Goal: Information Seeking & Learning: Learn about a topic

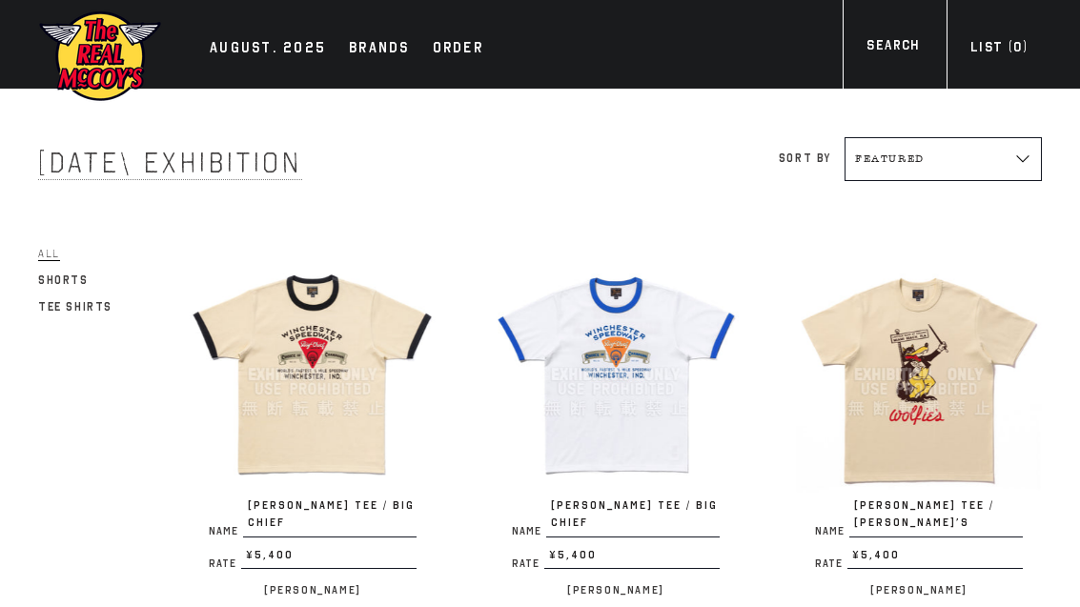
click at [51, 254] on span "All" at bounding box center [49, 254] width 22 height 14
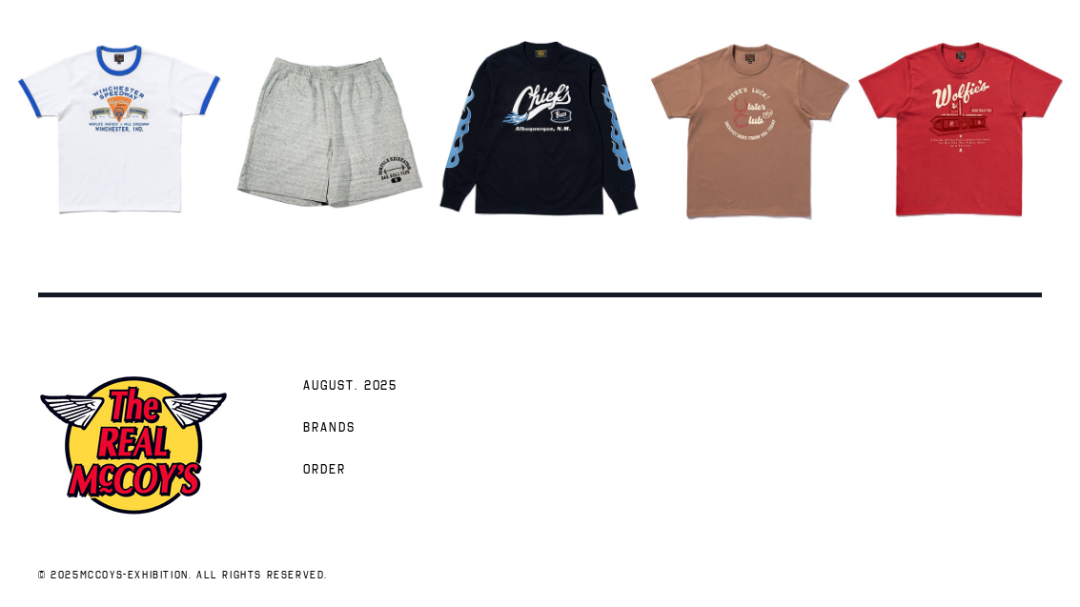
scroll to position [2338, 0]
click at [376, 396] on span "AUGUST. 2025" at bounding box center [350, 386] width 94 height 19
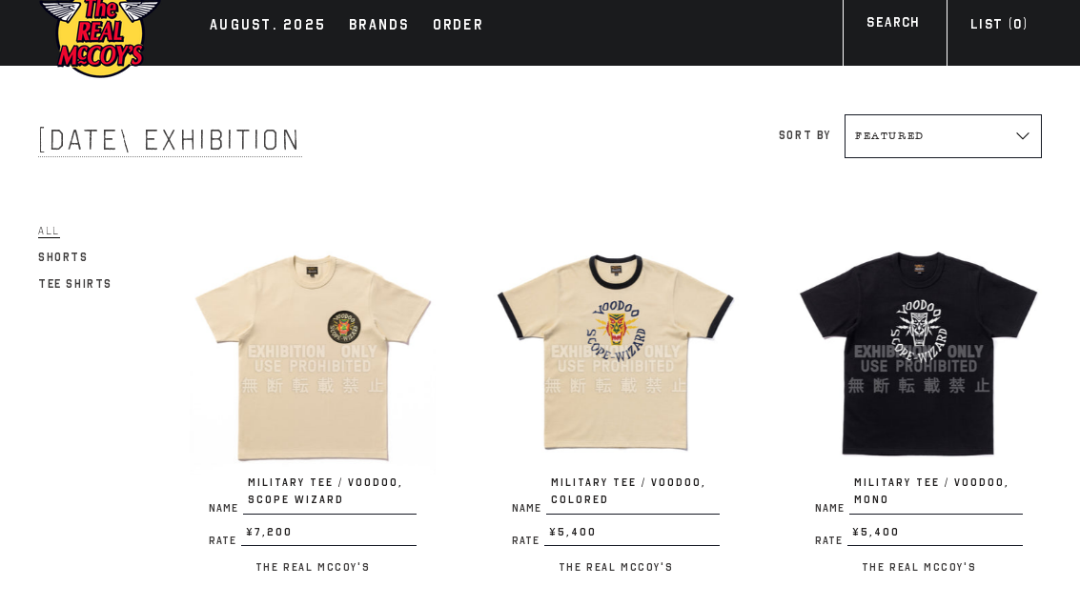
scroll to position [27, 0]
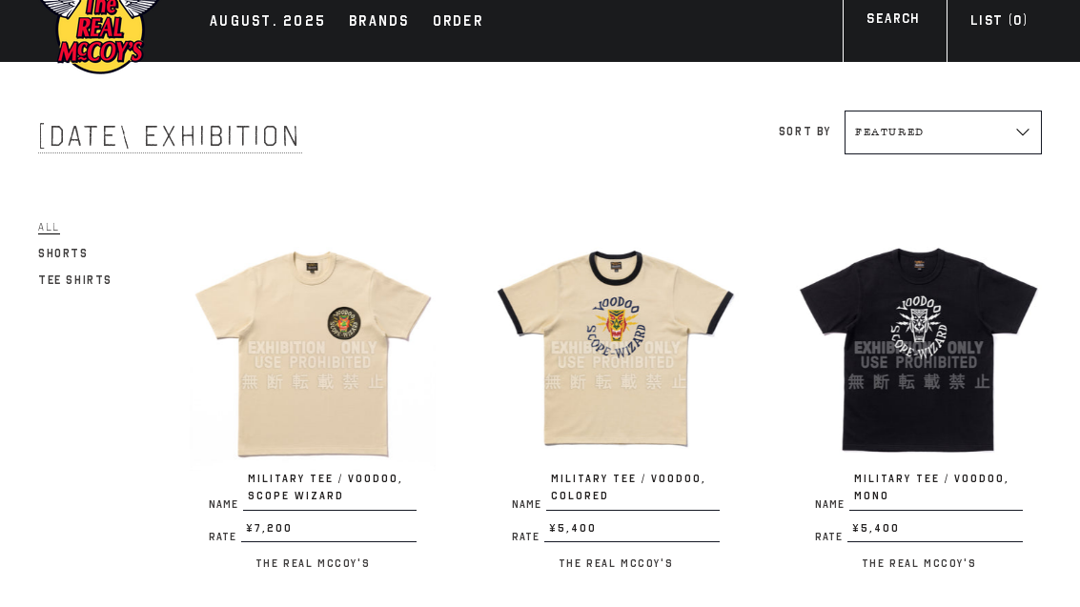
click at [307, 378] on div at bounding box center [313, 348] width 246 height 246
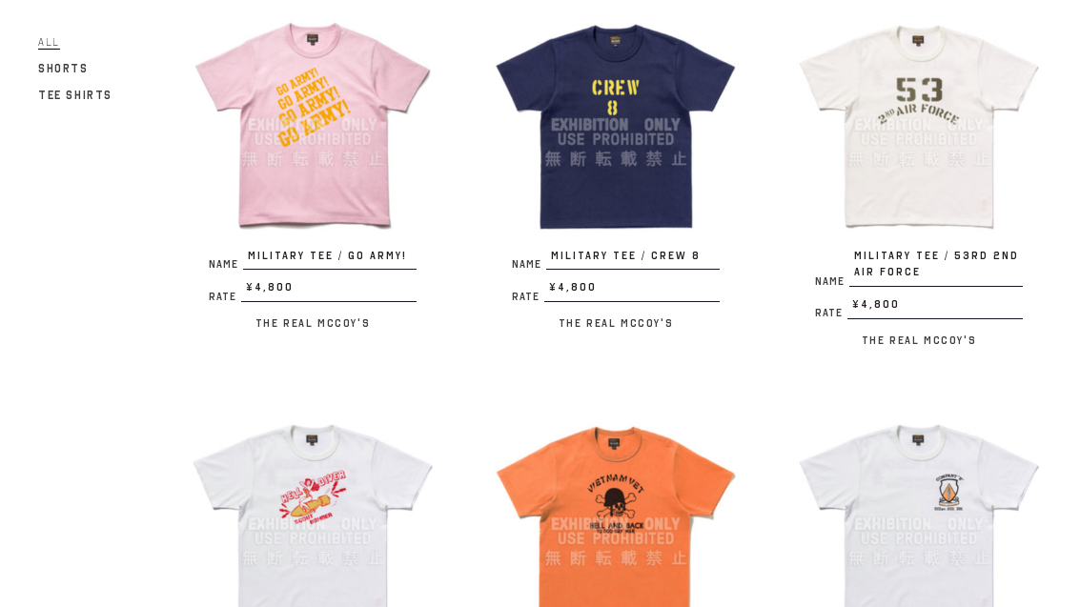
scroll to position [1461, 0]
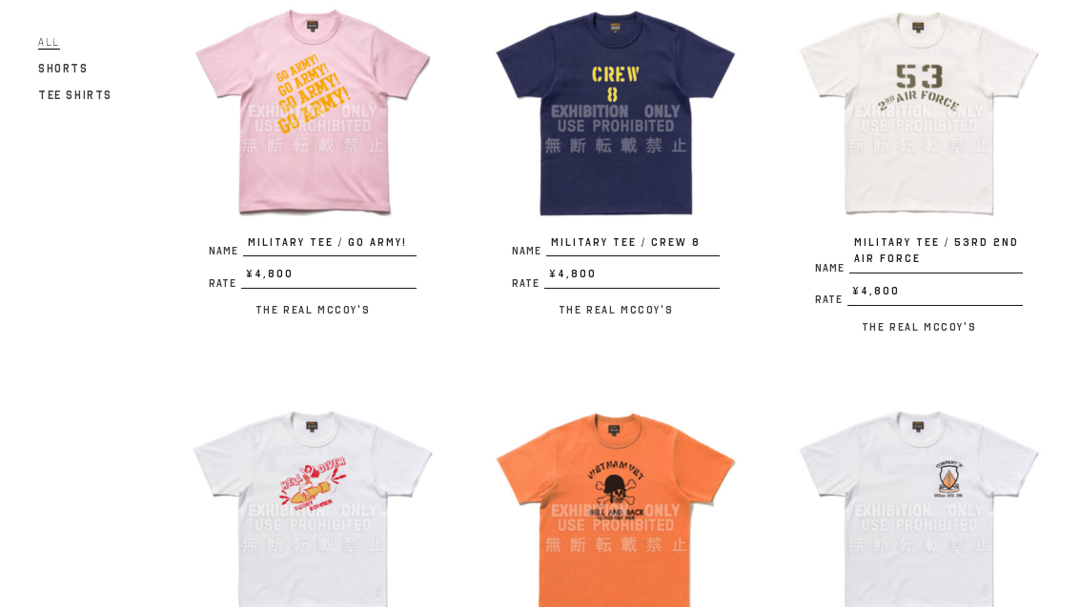
click at [319, 506] on div at bounding box center [313, 511] width 246 height 246
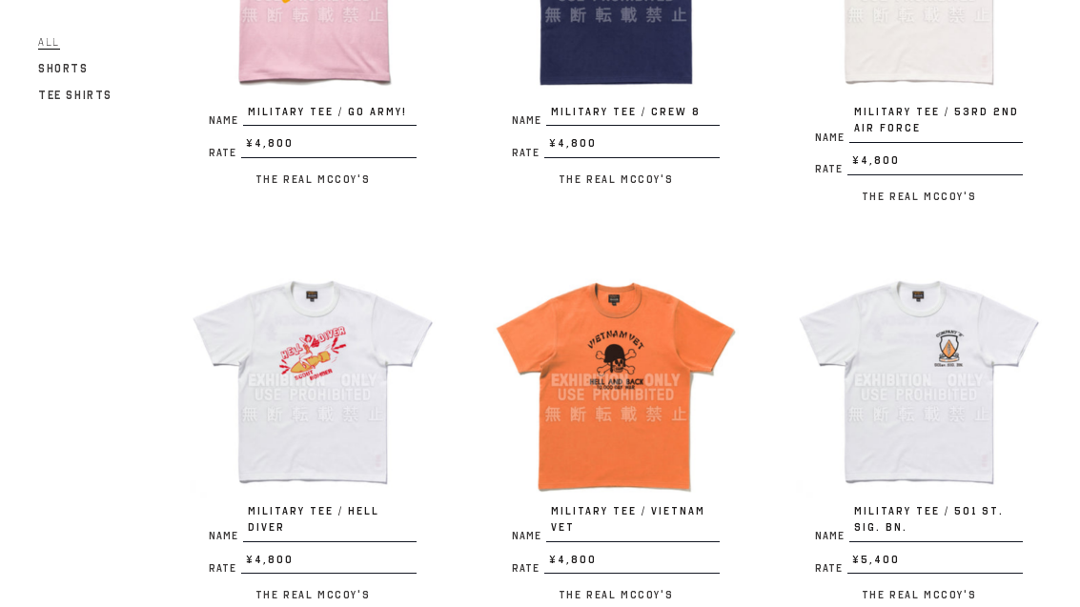
scroll to position [1596, 0]
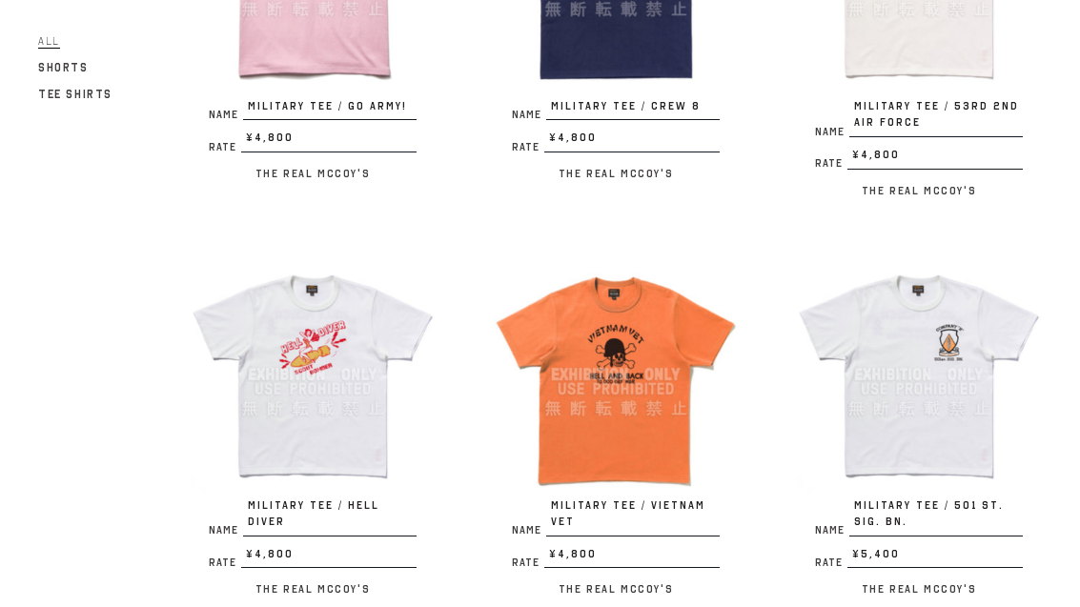
click at [921, 389] on div at bounding box center [919, 376] width 246 height 246
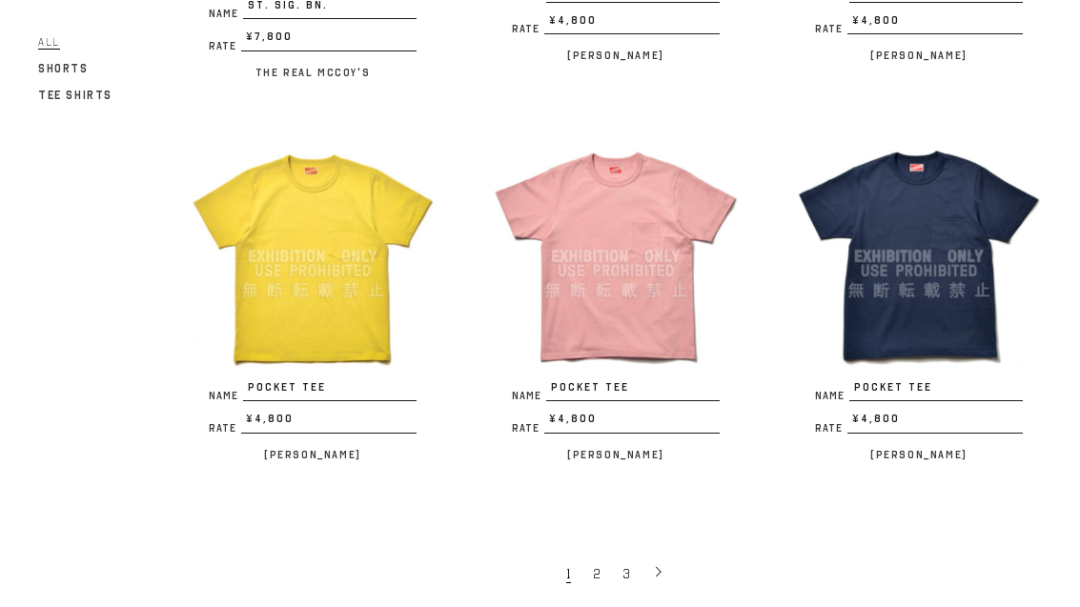
scroll to position [2918, 0]
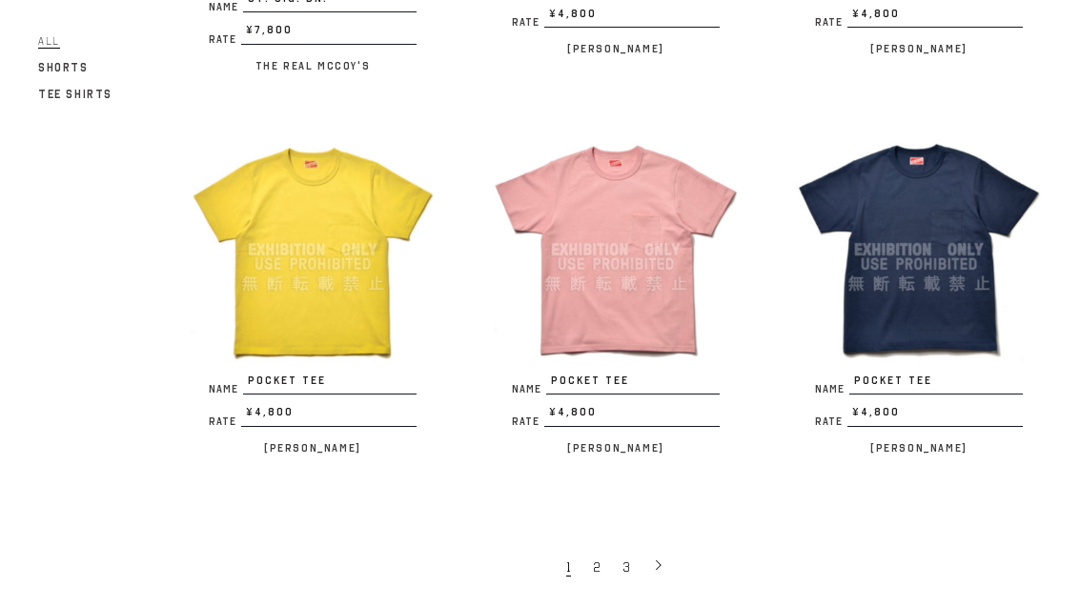
click at [664, 559] on icon at bounding box center [658, 565] width 13 height 13
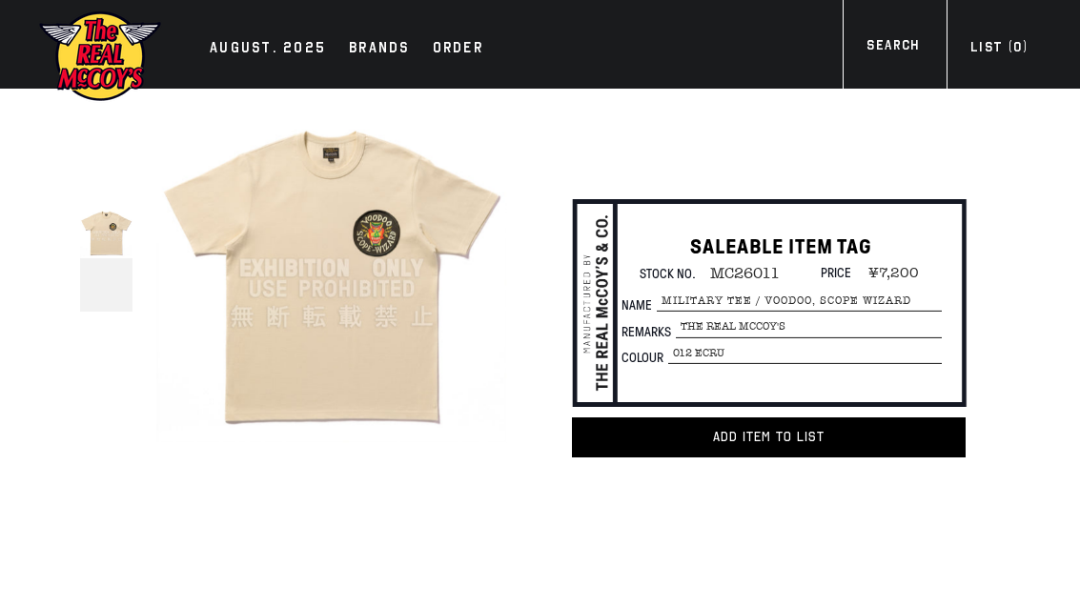
click at [116, 292] on div at bounding box center [106, 284] width 52 height 52
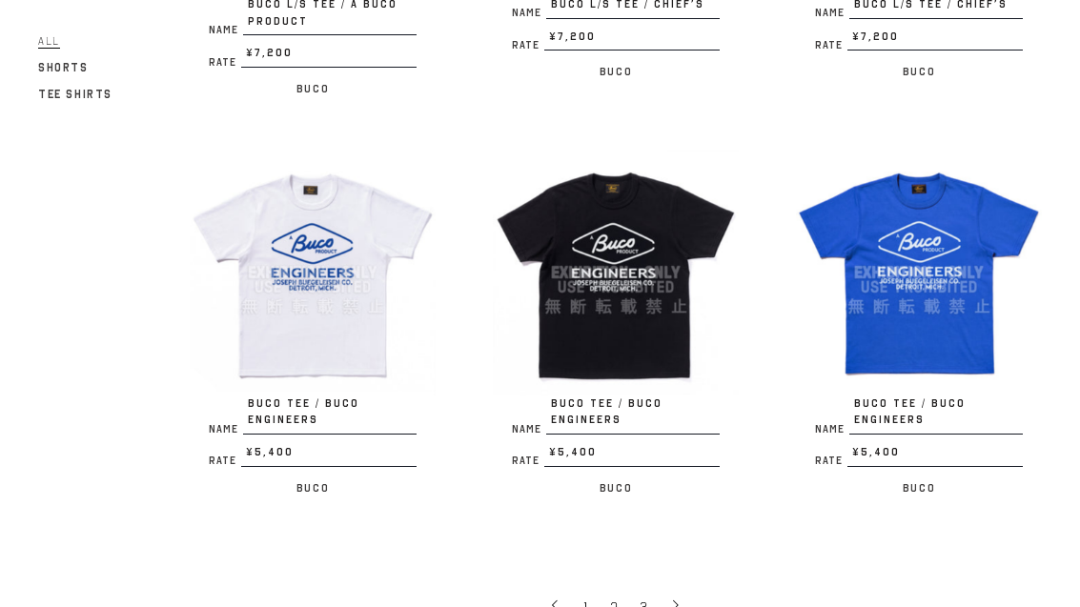
scroll to position [2896, 0]
click at [687, 587] on link at bounding box center [676, 606] width 32 height 38
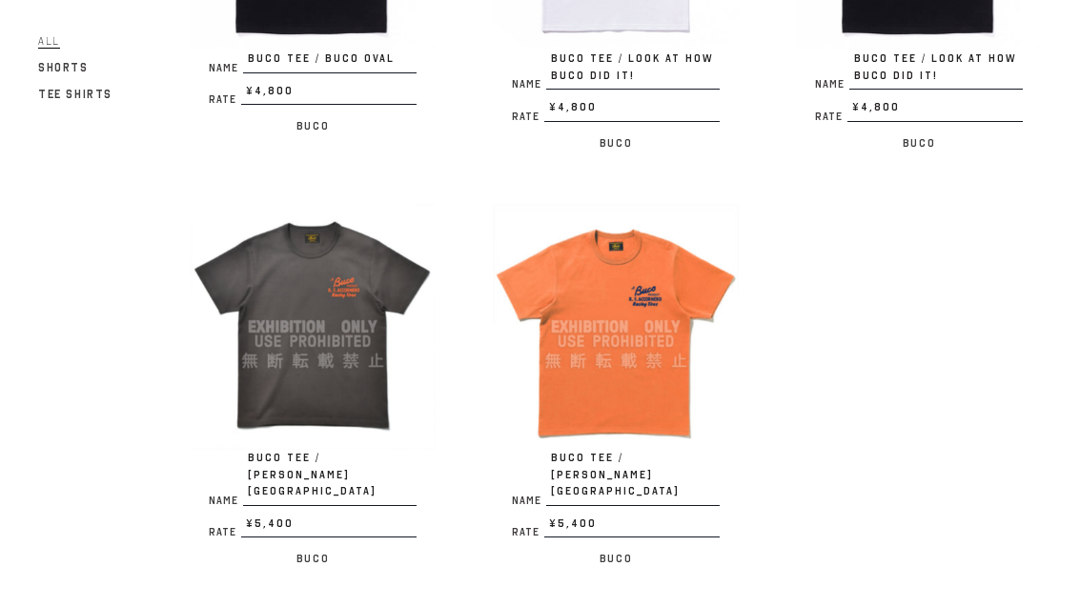
scroll to position [846, 0]
click at [314, 314] on div at bounding box center [313, 327] width 246 height 246
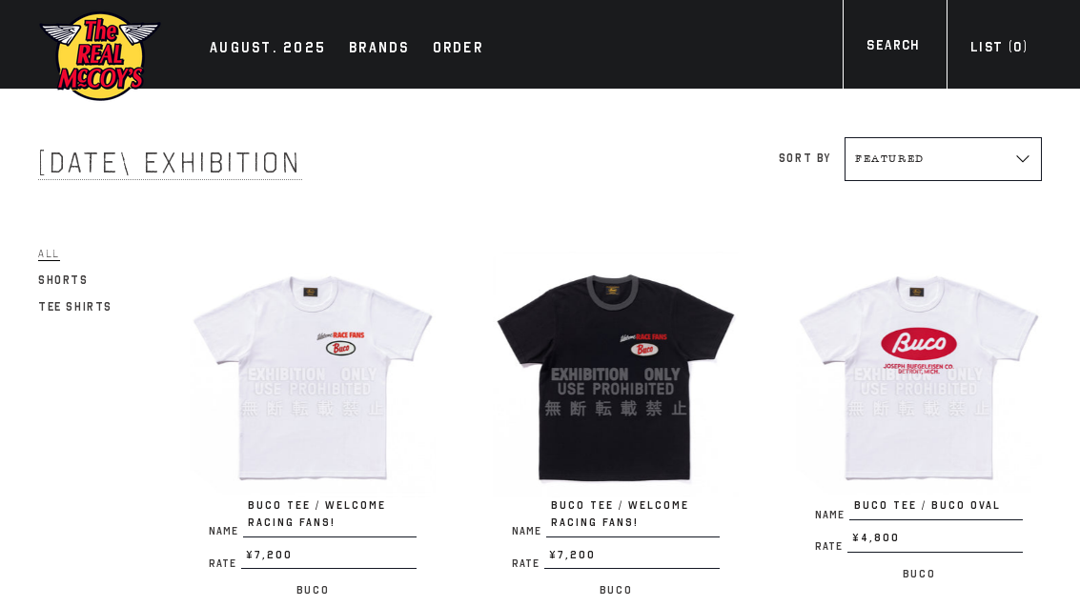
scroll to position [907, 0]
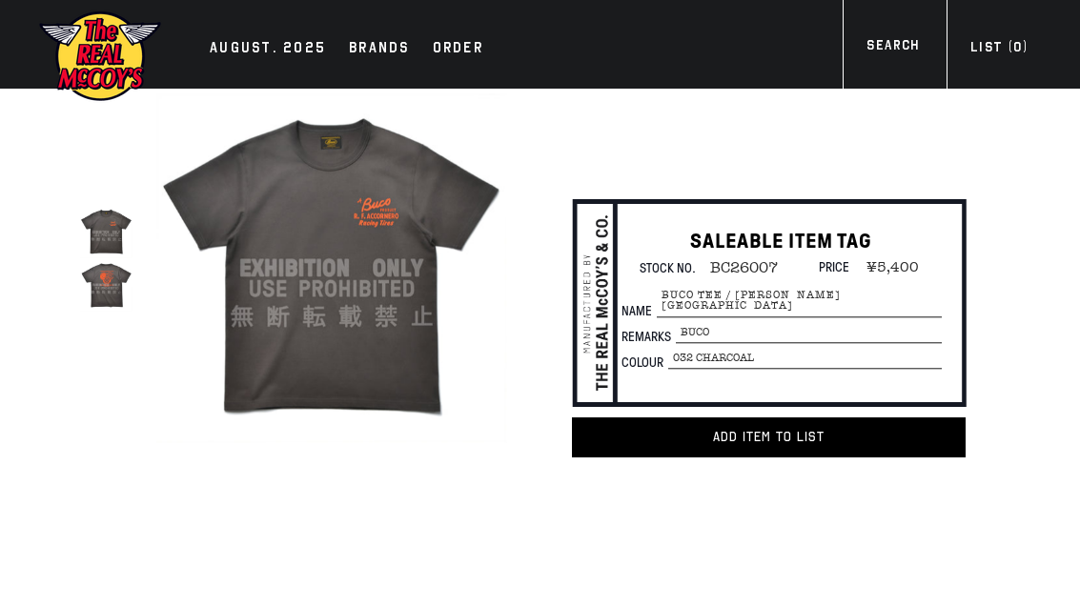
click at [115, 222] on div at bounding box center [106, 232] width 52 height 52
click at [118, 288] on div at bounding box center [106, 284] width 52 height 52
